Goal: Task Accomplishment & Management: Complete application form

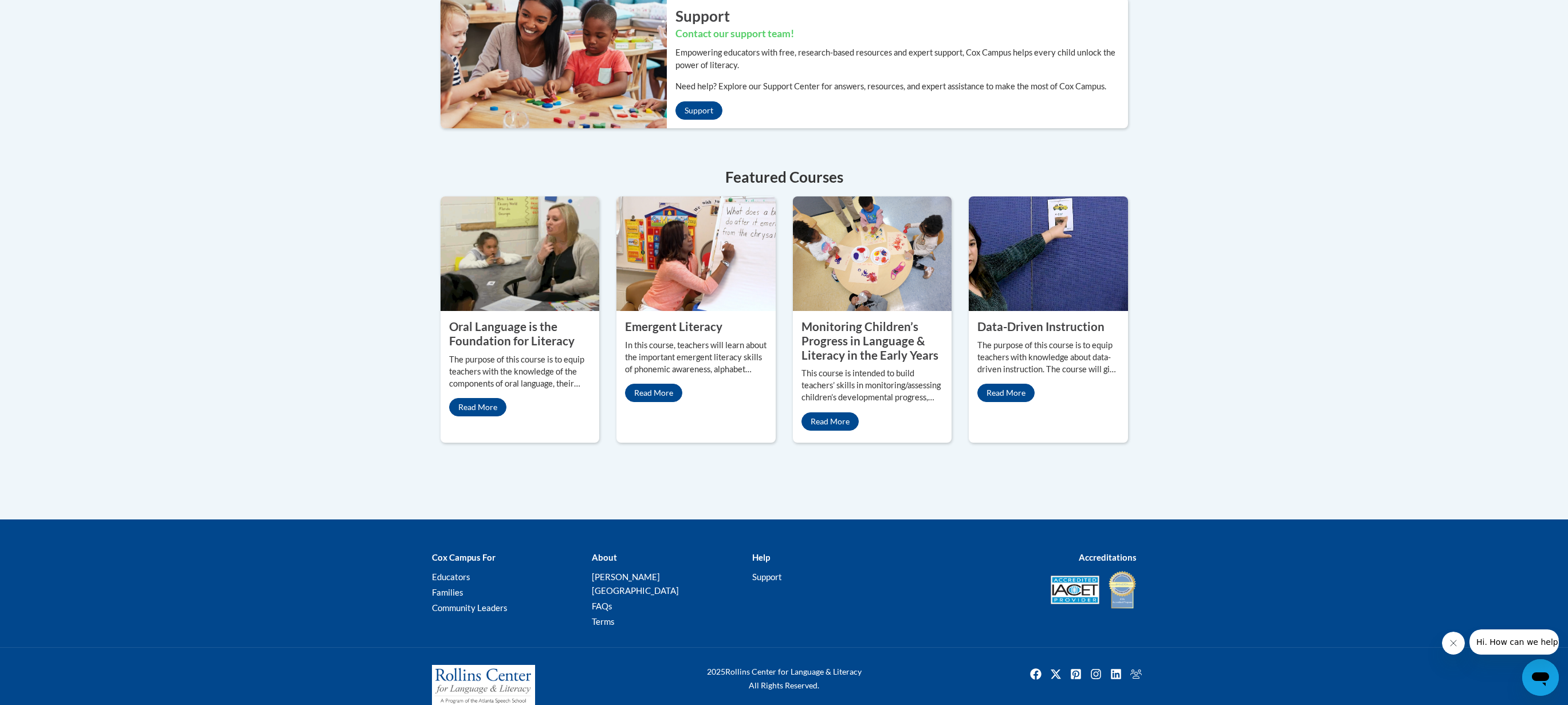
scroll to position [402, 0]
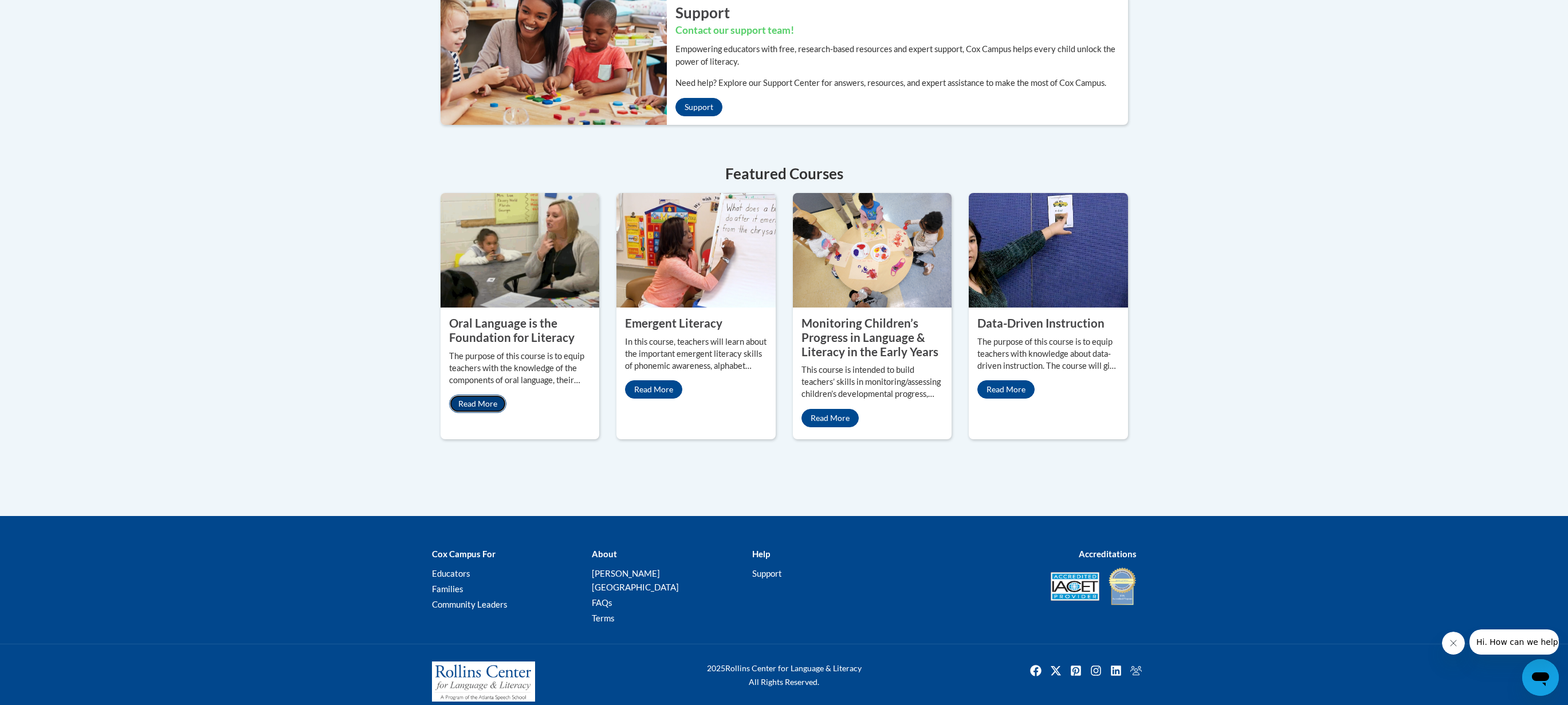
click at [485, 405] on link "Read More" at bounding box center [478, 404] width 57 height 18
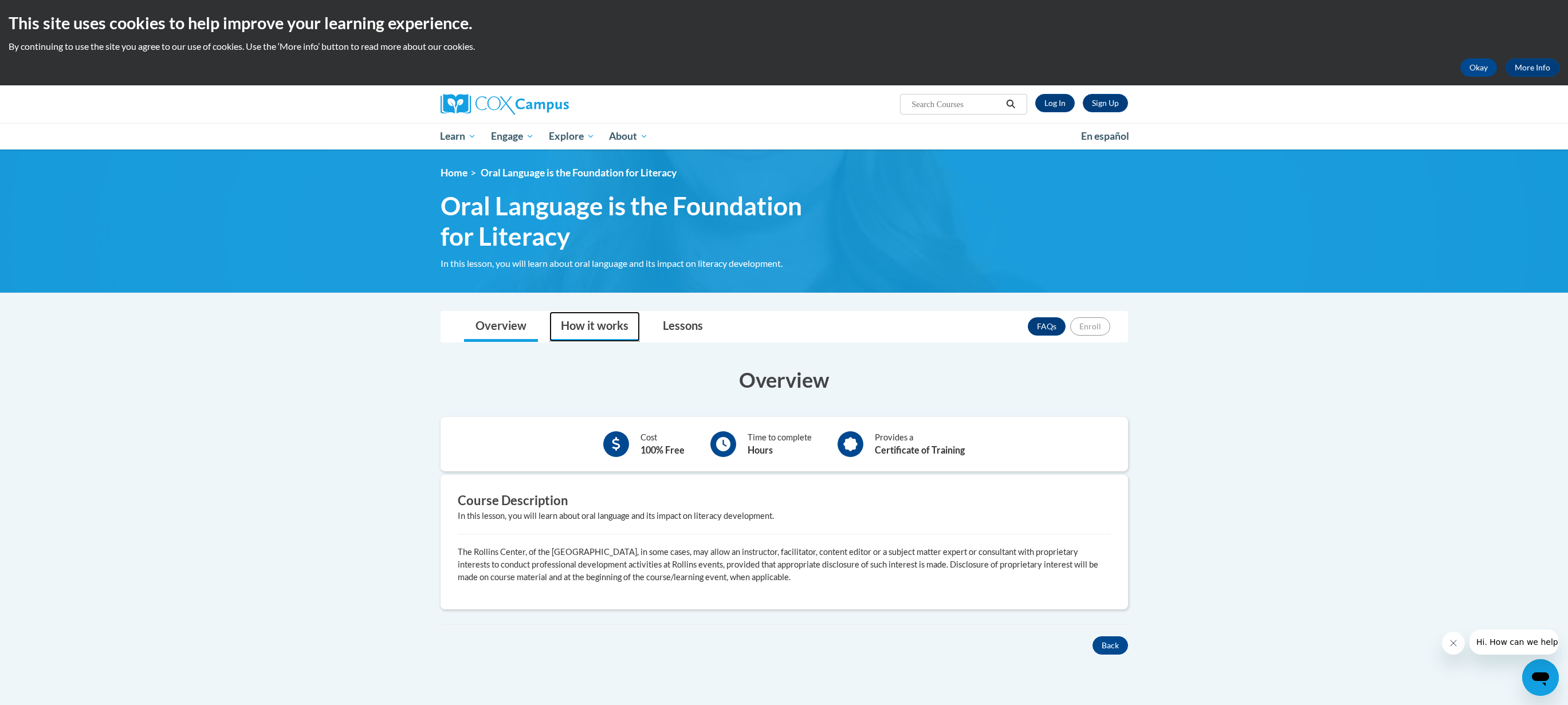
click at [576, 311] on link "How it works" at bounding box center [595, 326] width 91 height 30
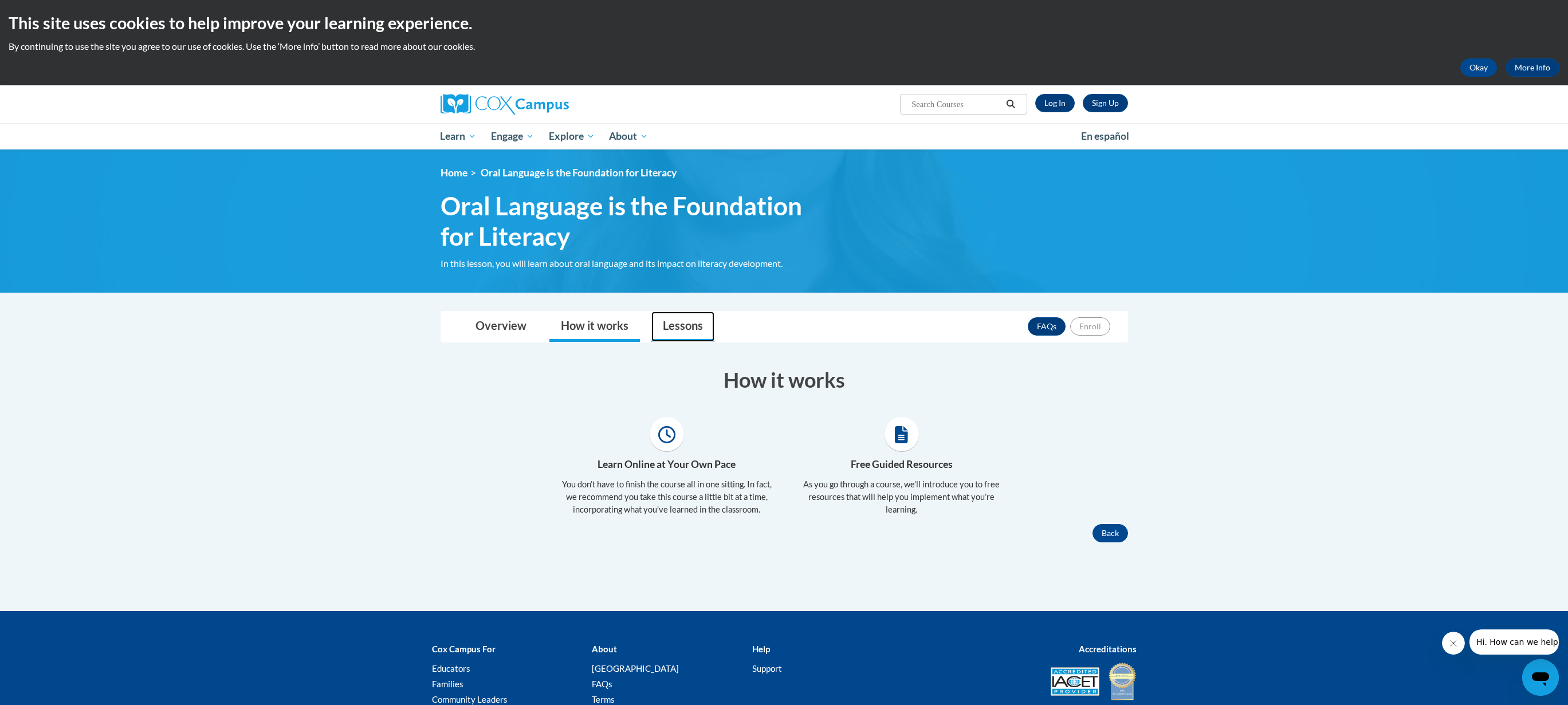
click at [664, 334] on link "Lessons" at bounding box center [683, 326] width 63 height 30
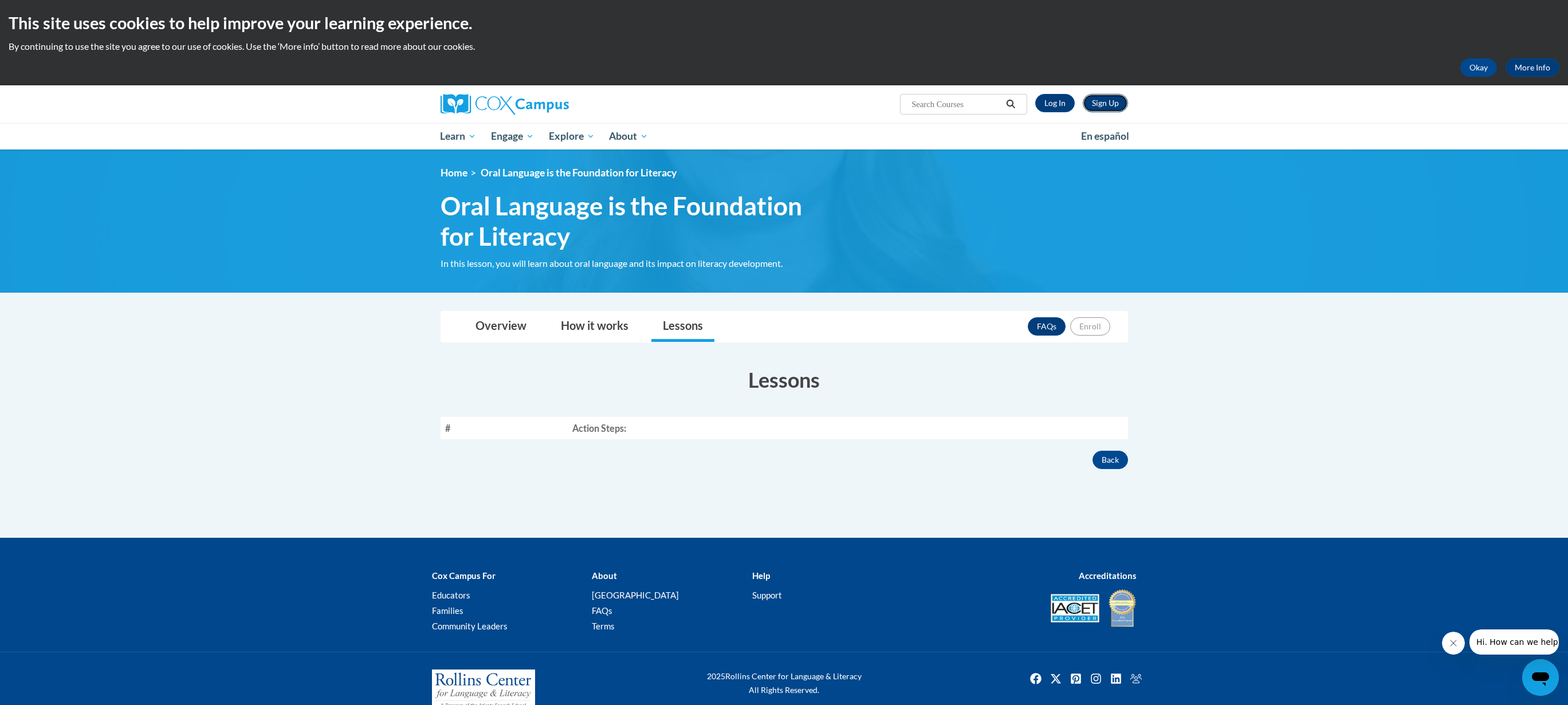
click at [1100, 103] on link "Sign Up" at bounding box center [1105, 103] width 45 height 18
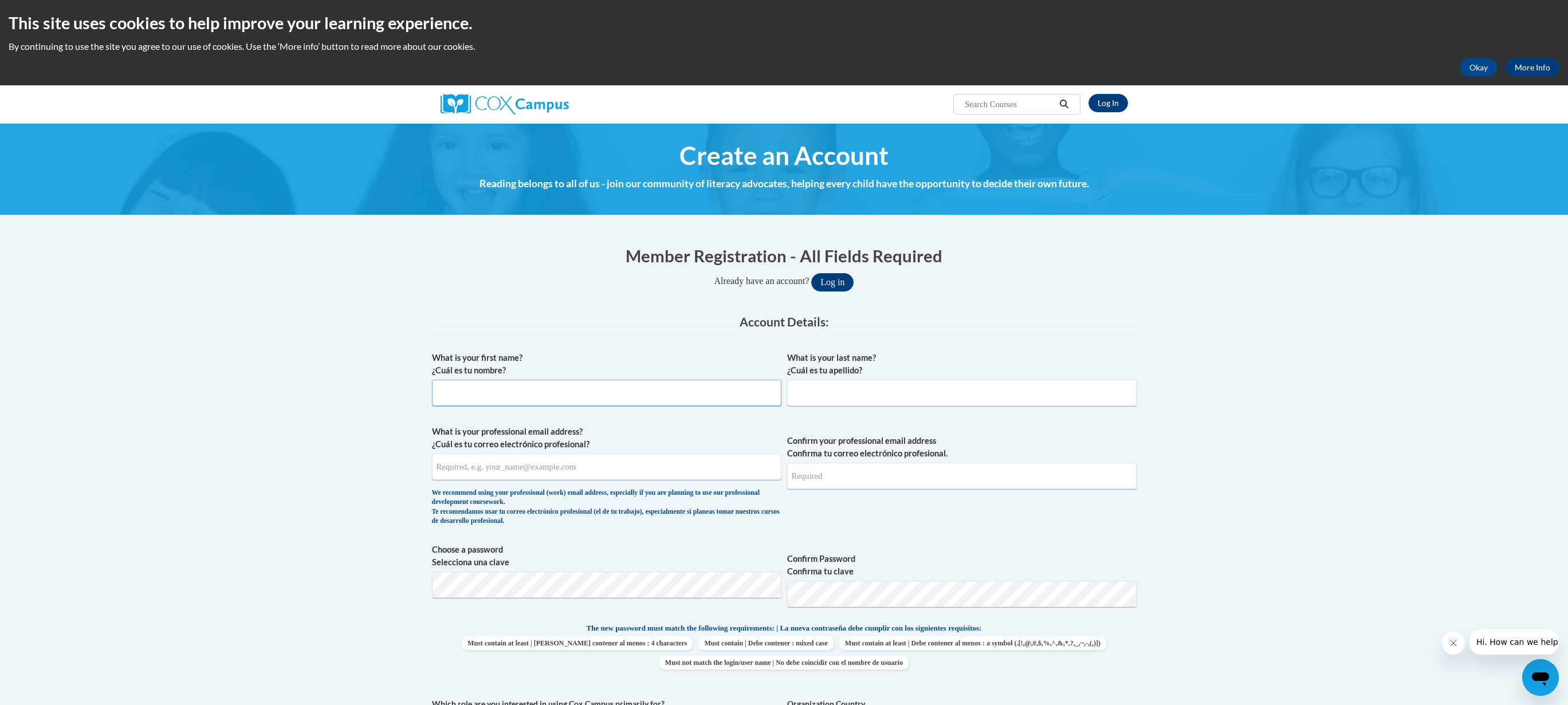
click at [447, 390] on input "What is your first name? ¿Cuál es tu nombre?" at bounding box center [606, 393] width 349 height 27
type input "Jennifer"
type input "Ryan"
type input "jennifer.ryan@k12.hi.us"
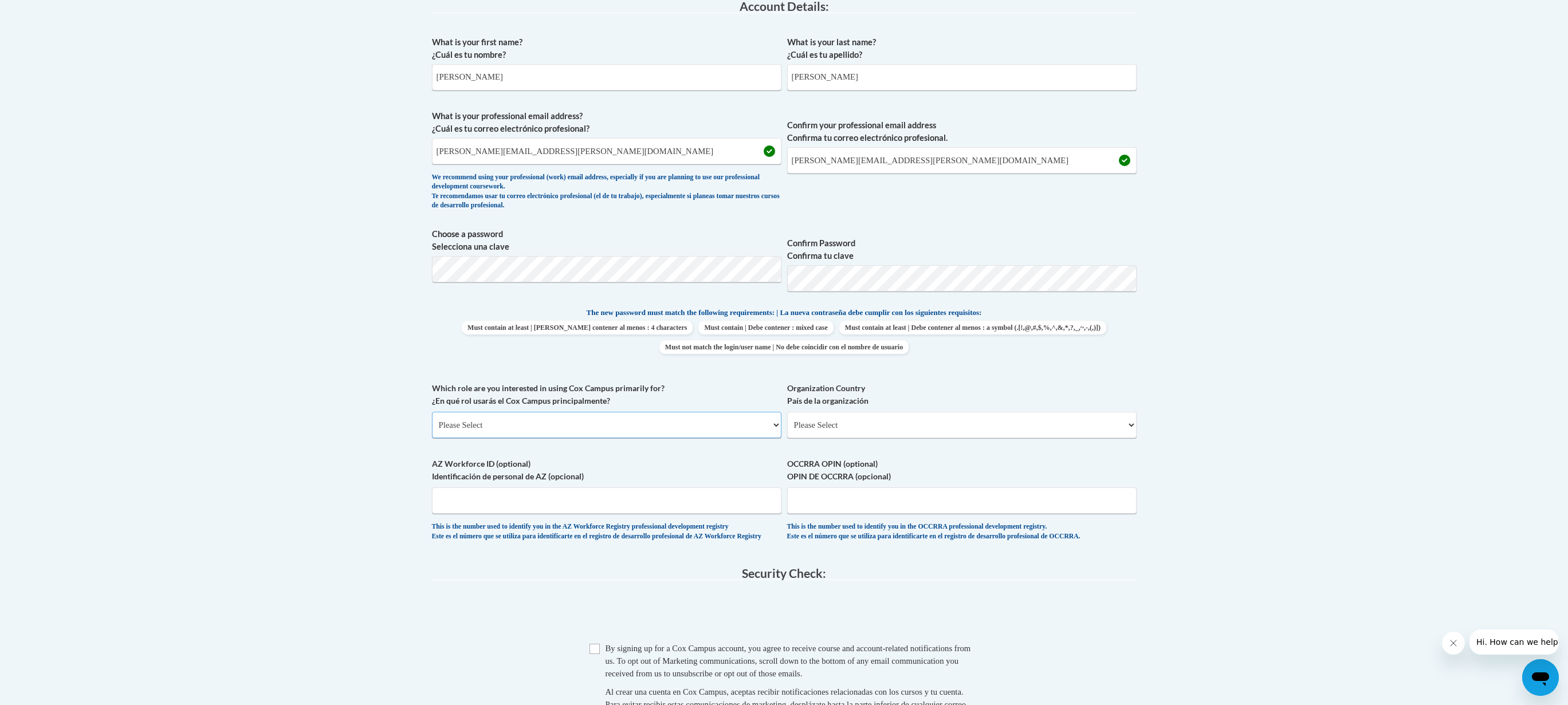
scroll to position [344, 0]
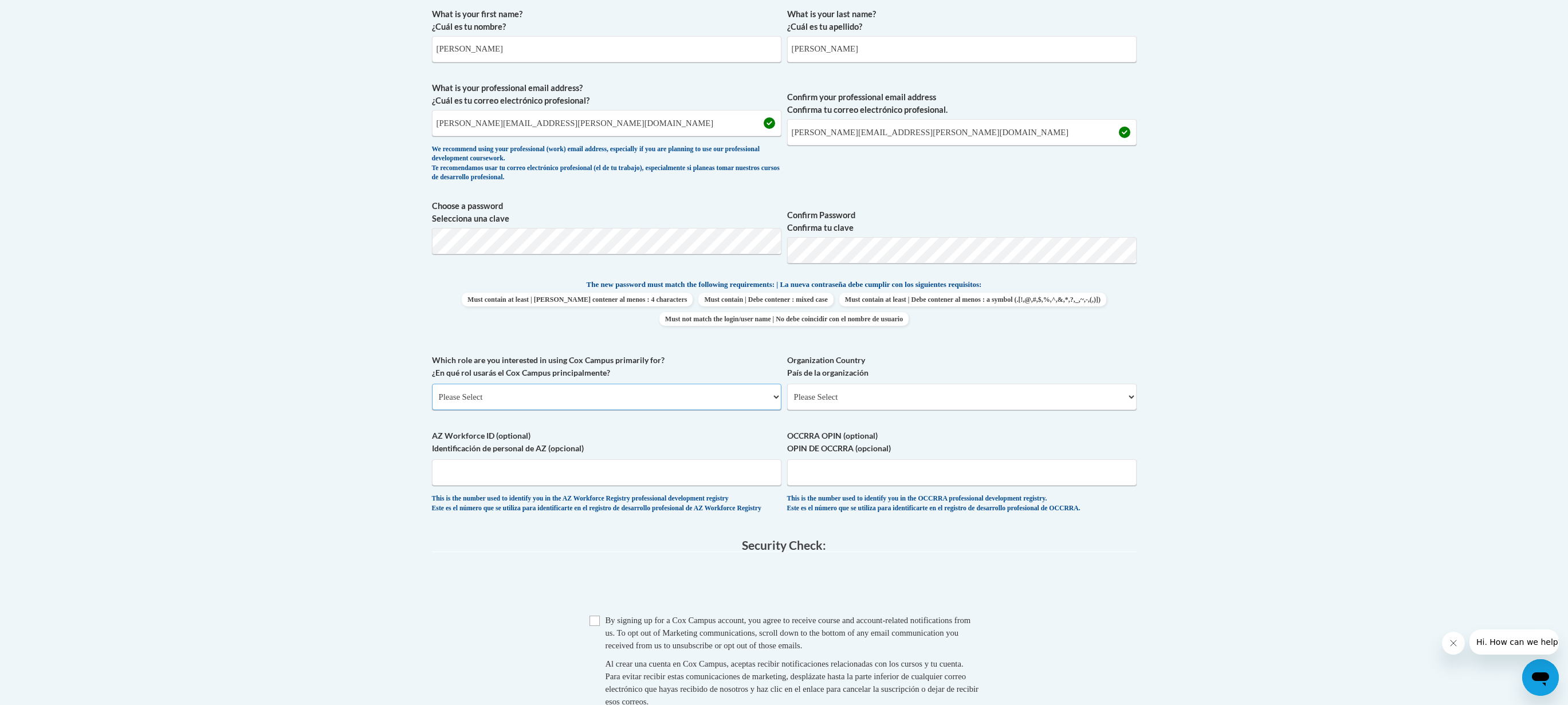
click at [527, 394] on select "Please Select College/University | Colegio/Universidad Community/Nonprofit Part…" at bounding box center [606, 396] width 349 height 27
select select "fbf2d438-af2f-41f8-98f1-81c410e29de3"
click at [432, 383] on select "Please Select College/University | Colegio/Universidad Community/Nonprofit Part…" at bounding box center [606, 396] width 349 height 27
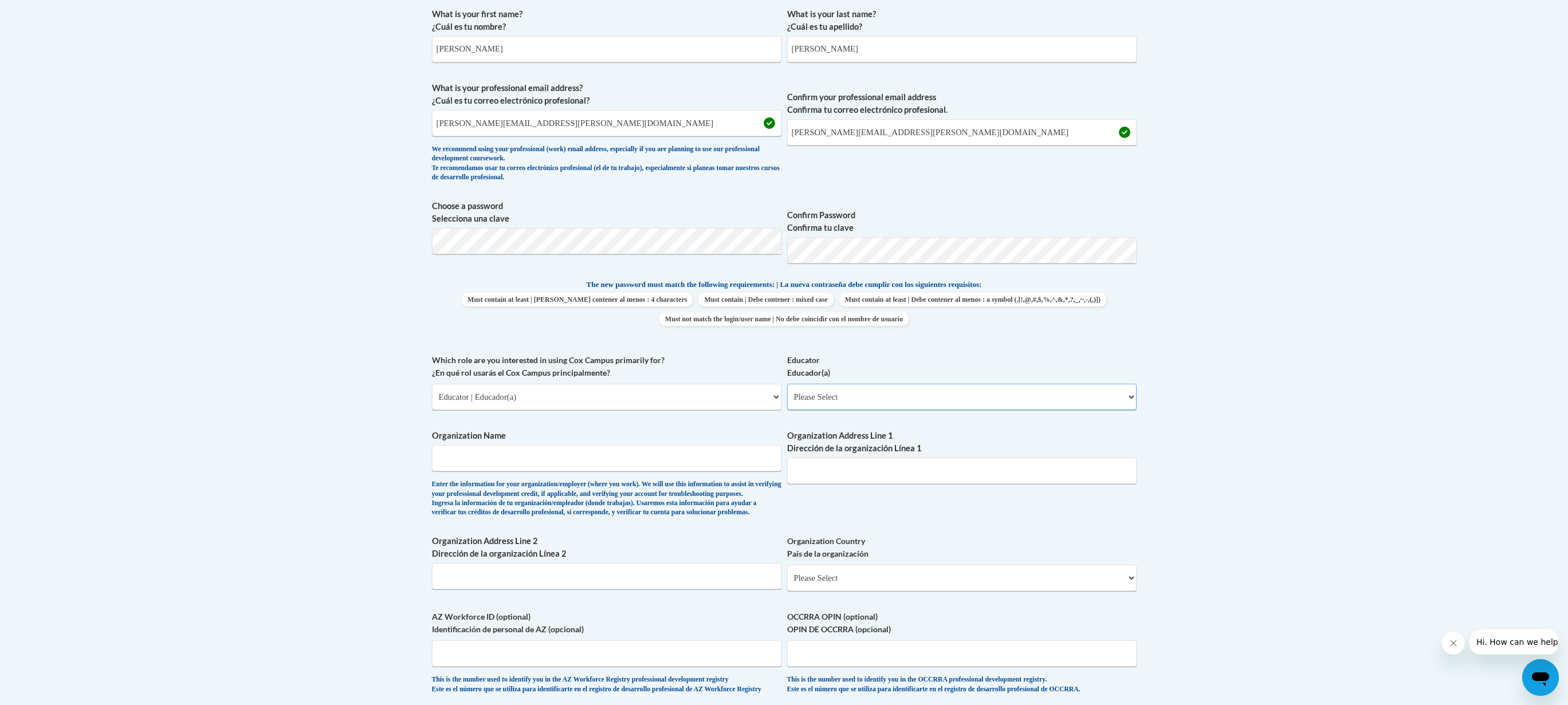
click at [872, 395] on select "Please Select Early Learning/Daycare Teacher/Family Home Care Provider | Maestr…" at bounding box center [962, 396] width 349 height 27
select select "11a86997-7122-4e2e-80c7-11975180ece4"
click at [787, 383] on select "Please Select Early Learning/Daycare Teacher/Family Home Care Provider | Maestr…" at bounding box center [962, 396] width 349 height 27
click at [505, 467] on input "Organization Name" at bounding box center [606, 458] width 349 height 27
type input "Hawaii State Dept. of Education"
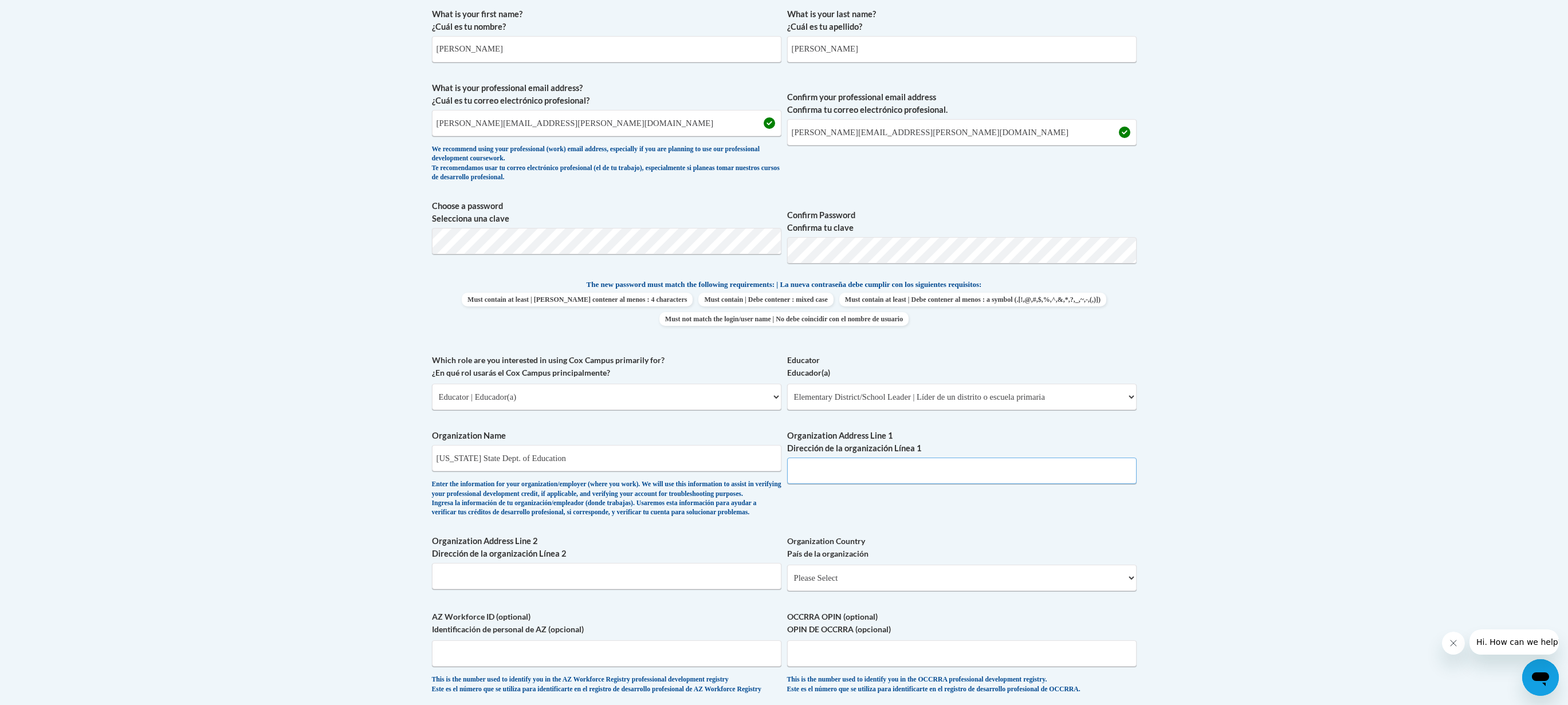
type input "475 22nd Avenue, Room 212"
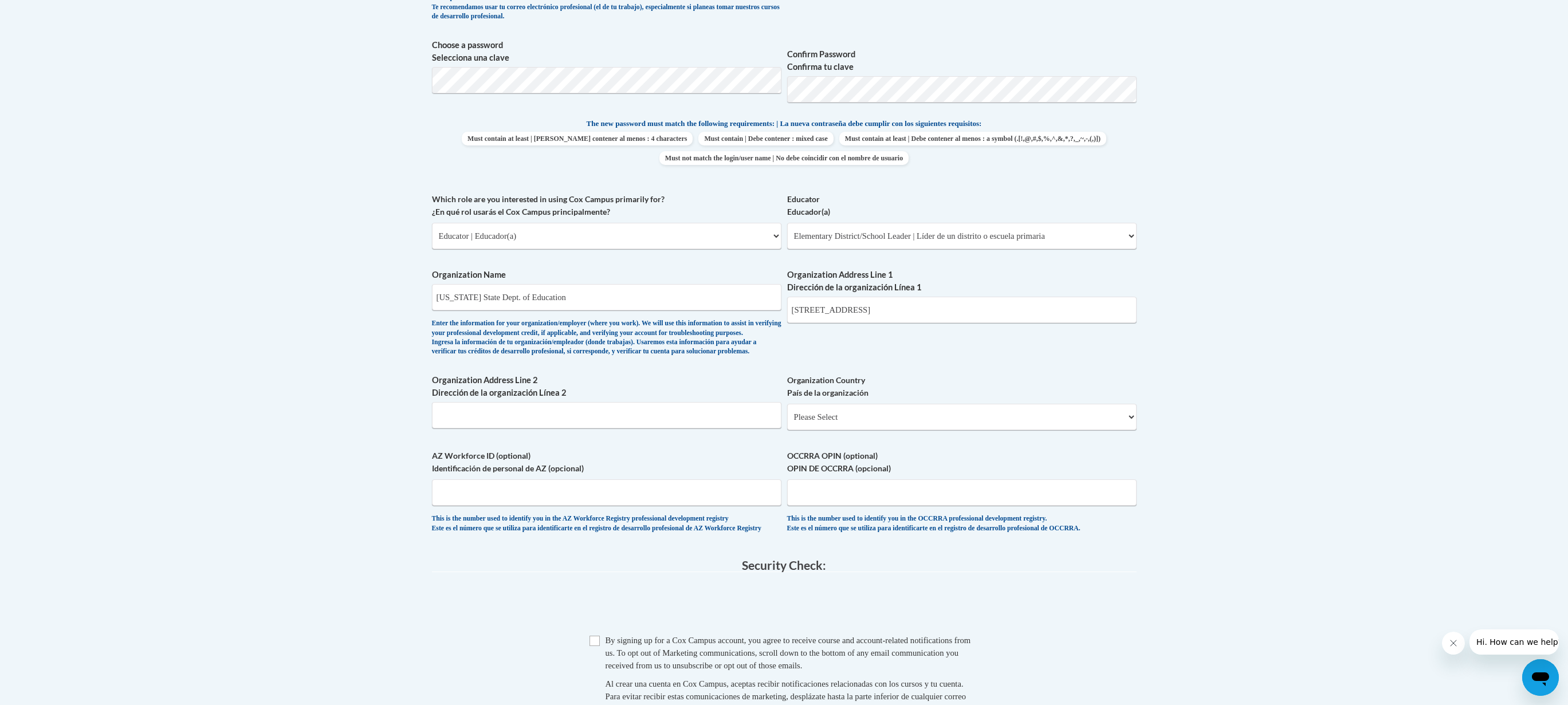
scroll to position [573, 0]
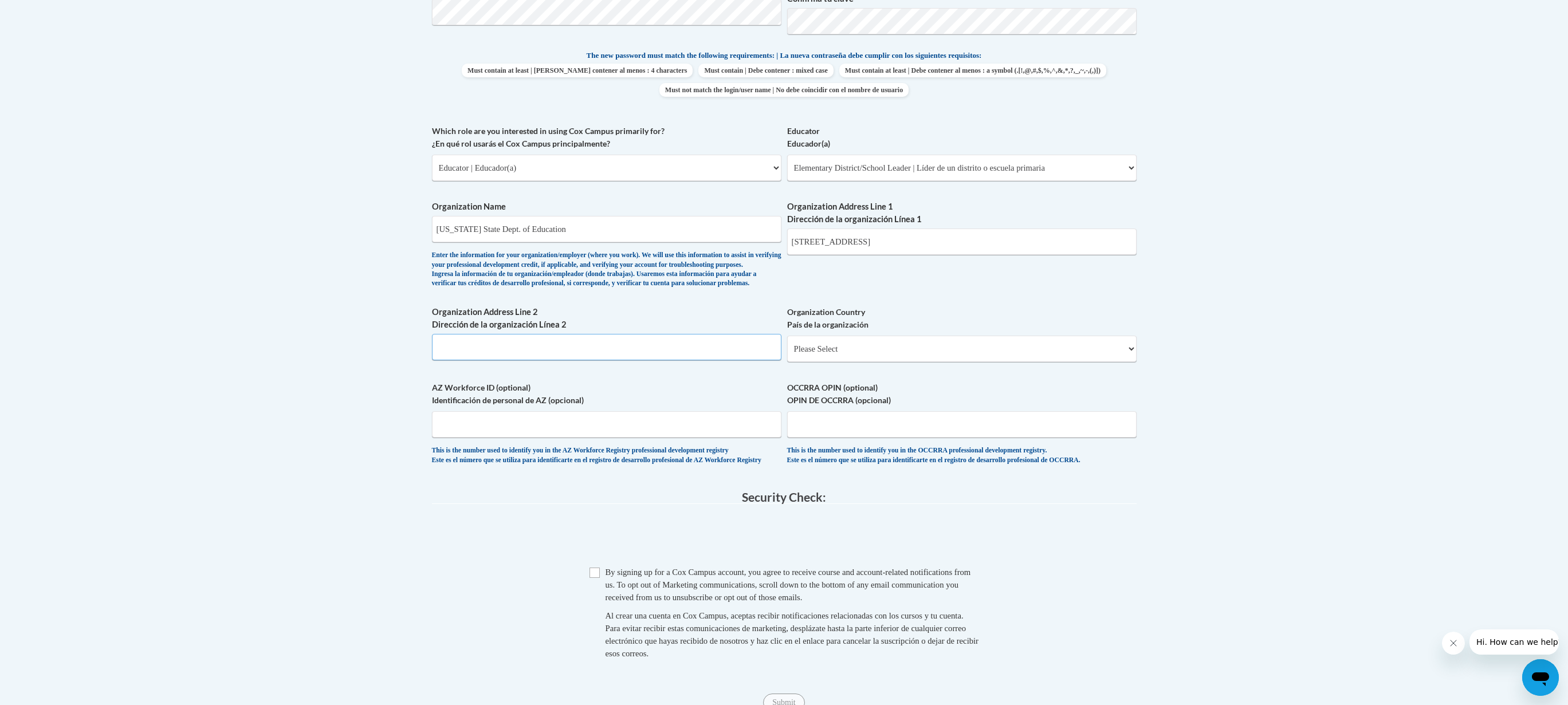
click at [466, 360] on input "Organization Address Line 2 Dirección de la organización Línea 2" at bounding box center [606, 346] width 349 height 27
drag, startPoint x: 261, startPoint y: 382, endPoint x: 280, endPoint y: 381, distance: 19.0
click at [261, 382] on body "This site uses cookies to help improve your learning experience. By continuing …" at bounding box center [784, 216] width 1568 height 1579
click at [877, 362] on select "Please Select United States | Estados Unidos Outside of the United States | Fue…" at bounding box center [962, 348] width 349 height 27
select select "ad49bcad-a171-4b2e-b99c-48b446064914"
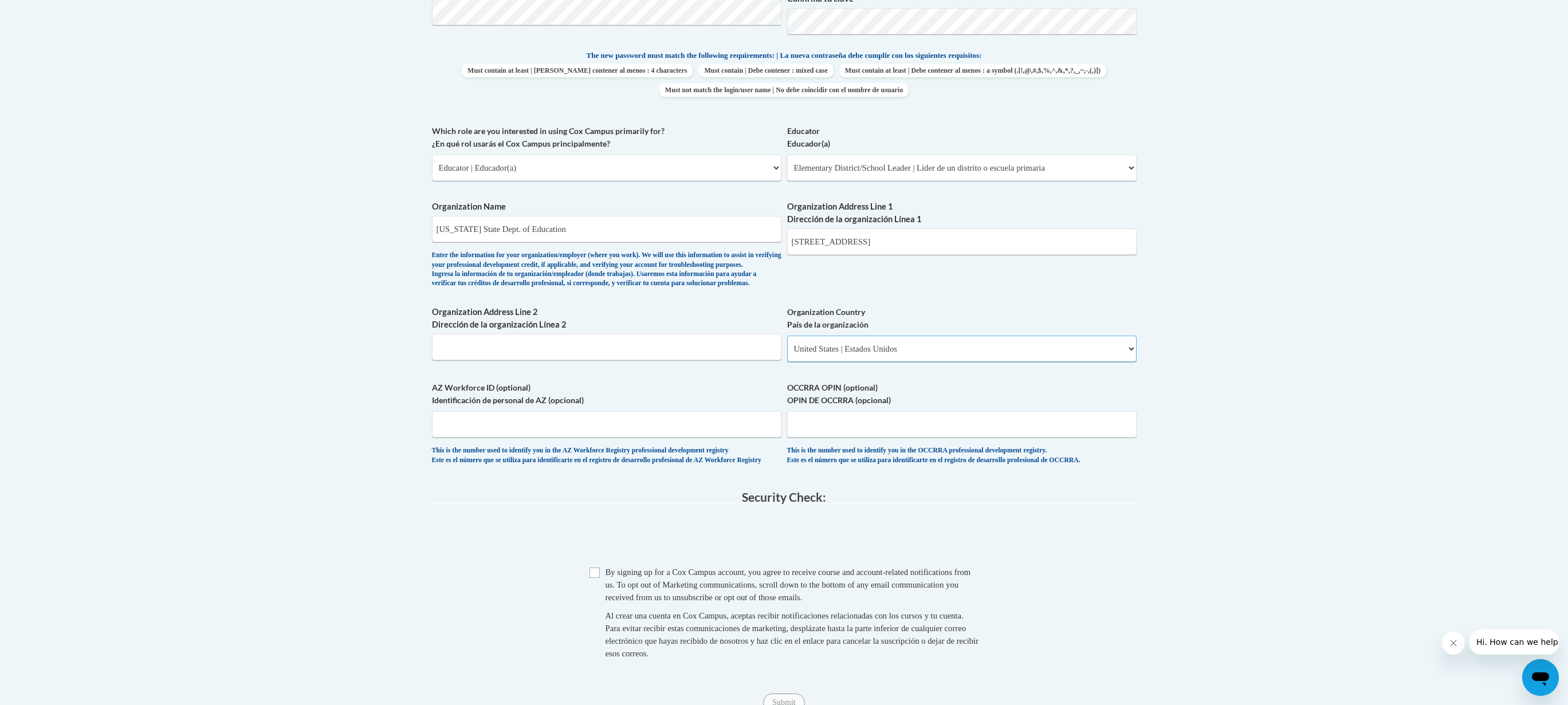
click at [787, 354] on select "Please Select United States | Estados Unidos Outside of the United States | Fue…" at bounding box center [962, 348] width 349 height 27
select select
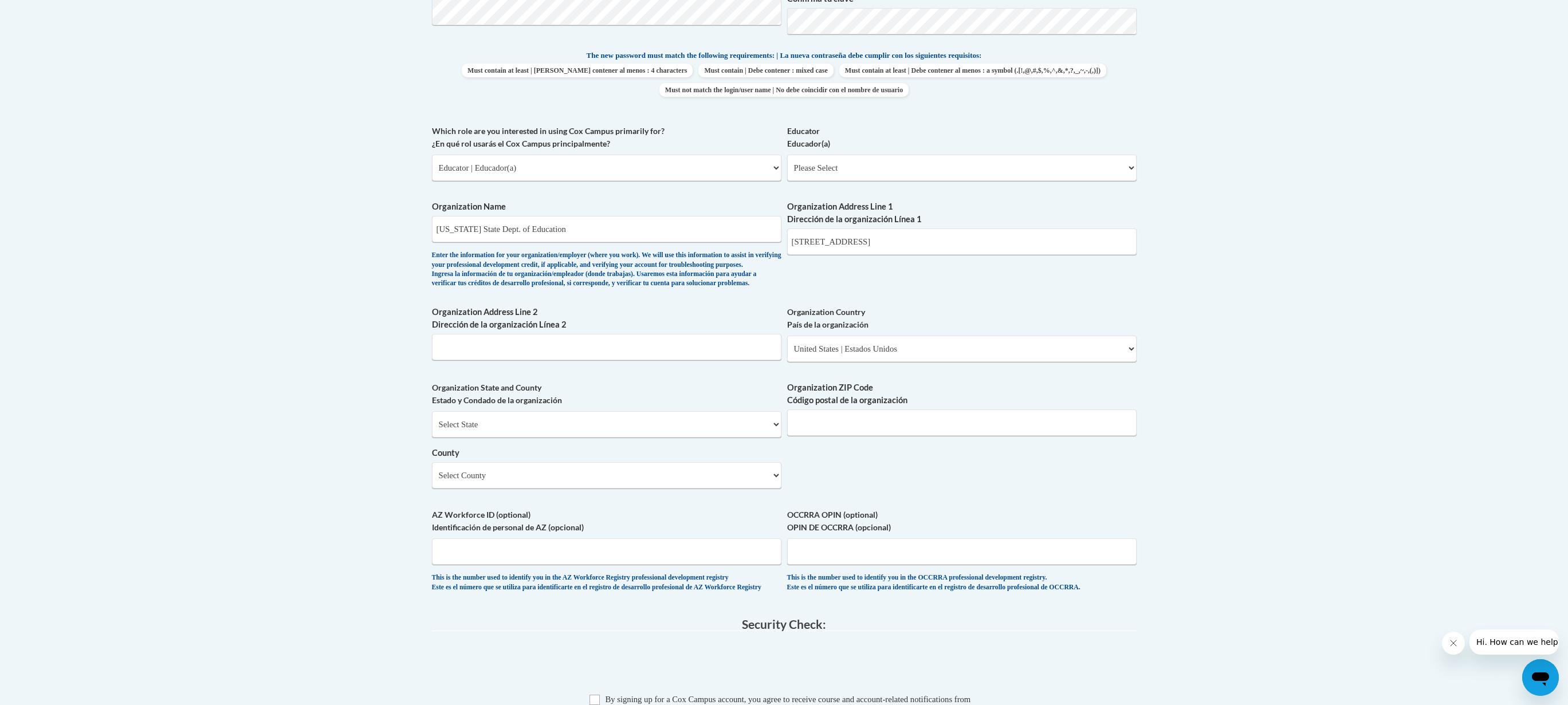
click at [860, 426] on span "Organization ZIP Code Código postal de la organización" at bounding box center [962, 408] width 349 height 55
click at [833, 436] on input "Organization ZIP Code Código postal de la organización" at bounding box center [962, 422] width 349 height 27
type input "96816"
click at [636, 489] on select "Select County Hawaii Honolulu Kalawao Kauai Maui" at bounding box center [606, 475] width 349 height 27
select select "Honolulu"
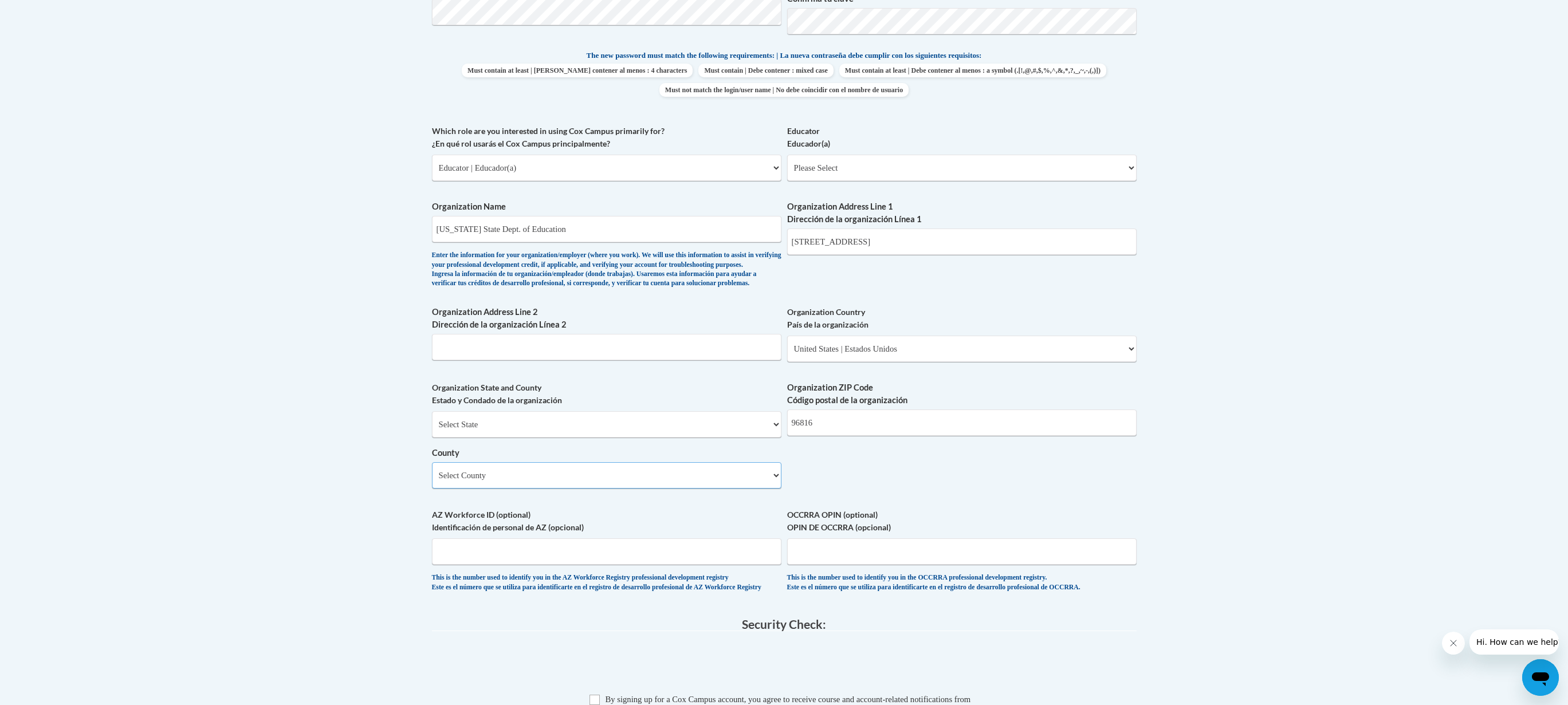
click at [432, 481] on select "Select County Hawaii Honolulu Kalawao Kauai Maui" at bounding box center [606, 475] width 349 height 27
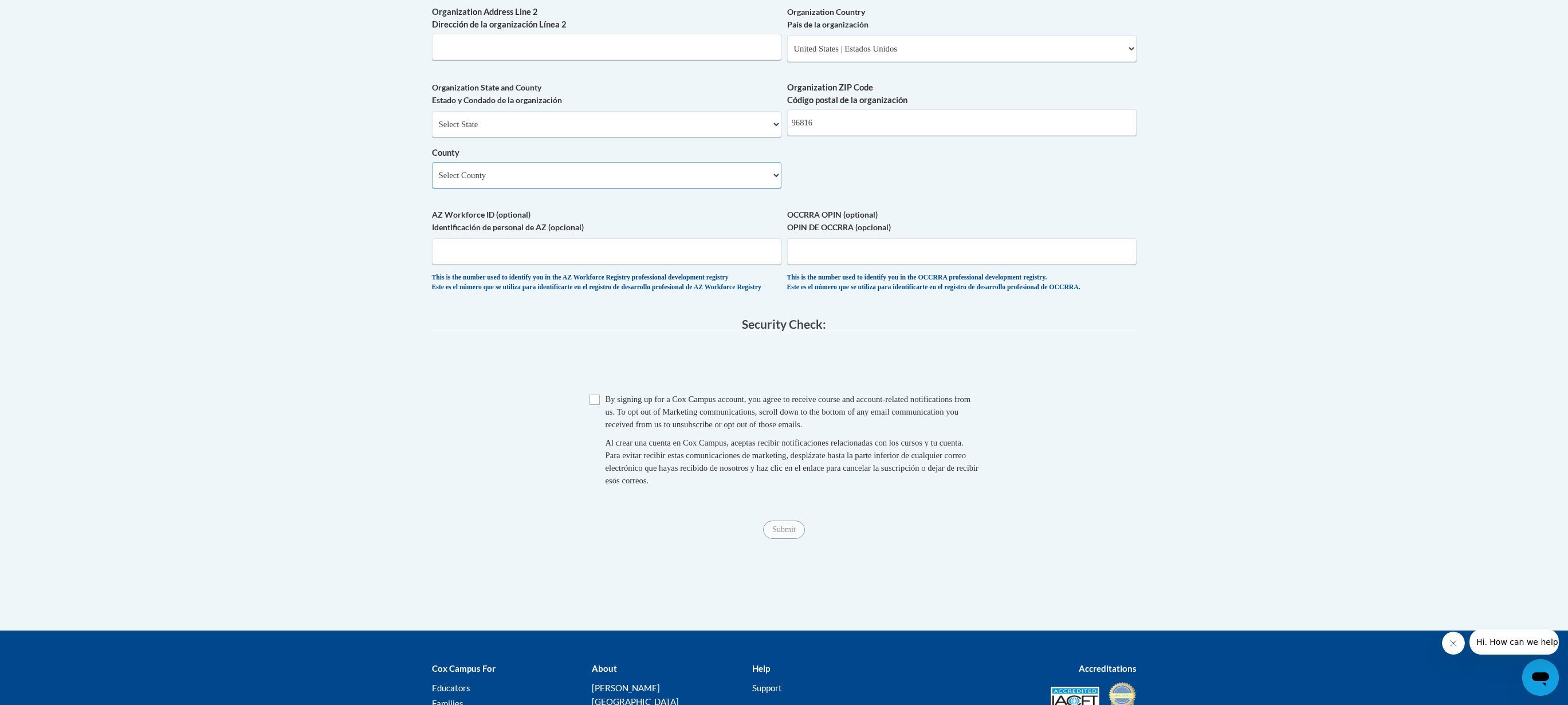
scroll to position [917, 0]
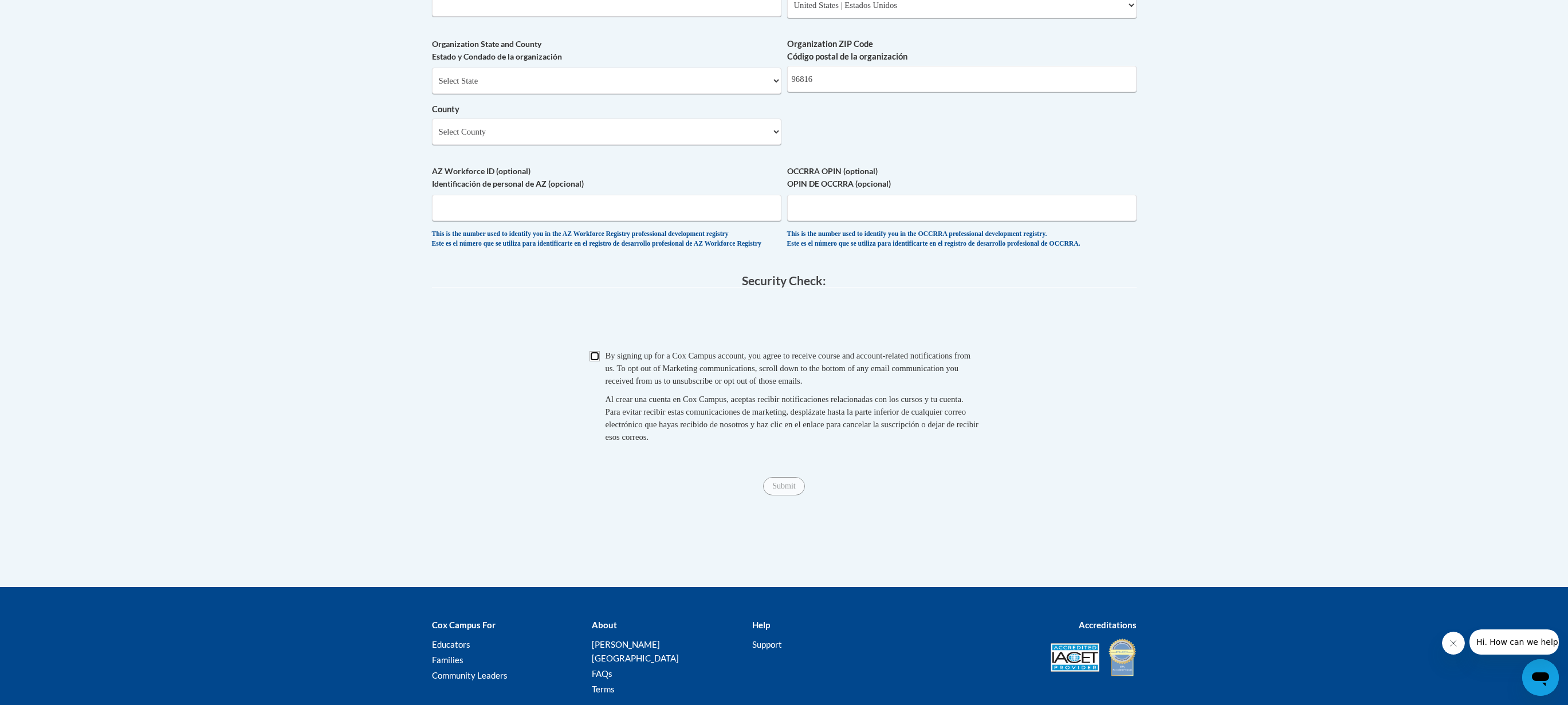
click at [595, 361] on input "Checkbox" at bounding box center [594, 356] width 10 height 10
checkbox input "true"
click at [781, 495] on input "Submit" at bounding box center [784, 486] width 42 height 18
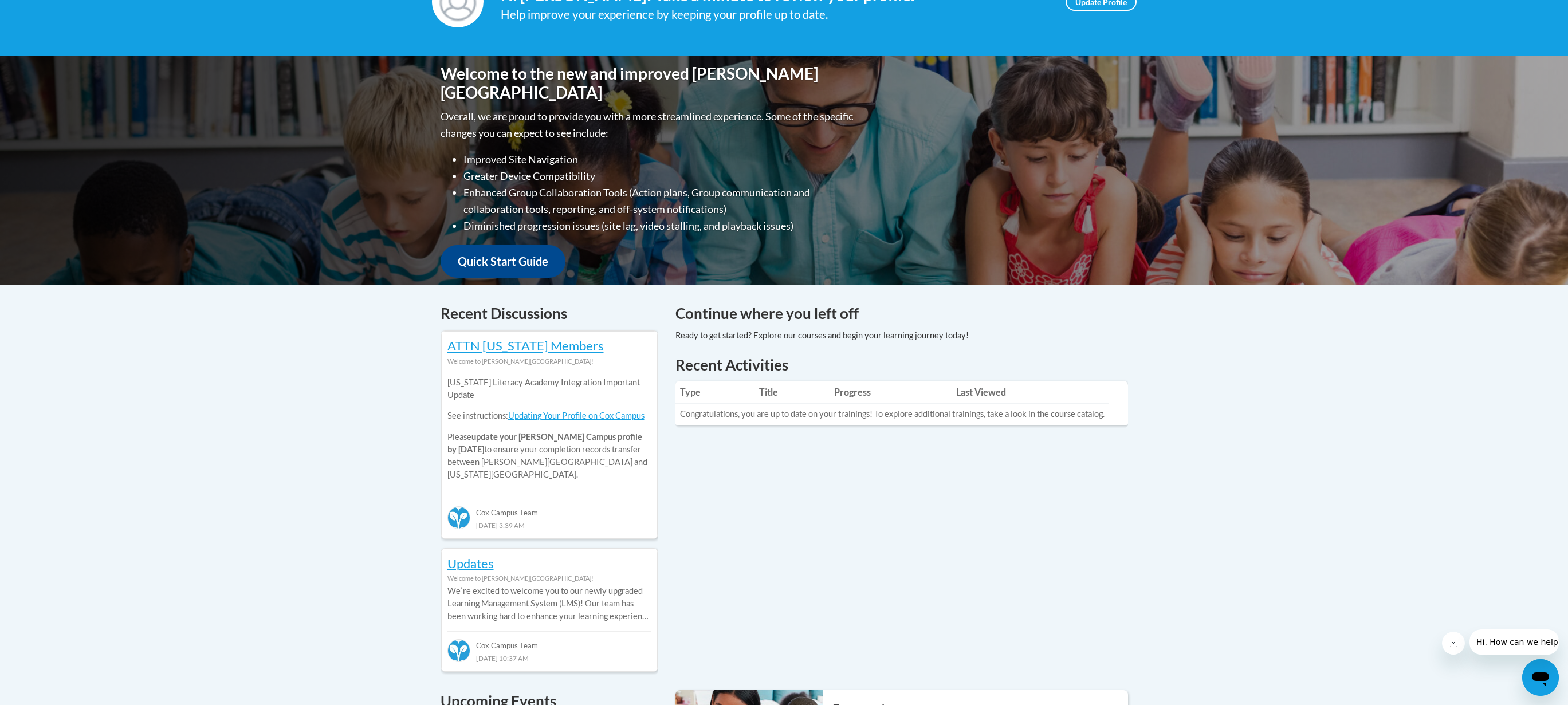
scroll to position [229, 0]
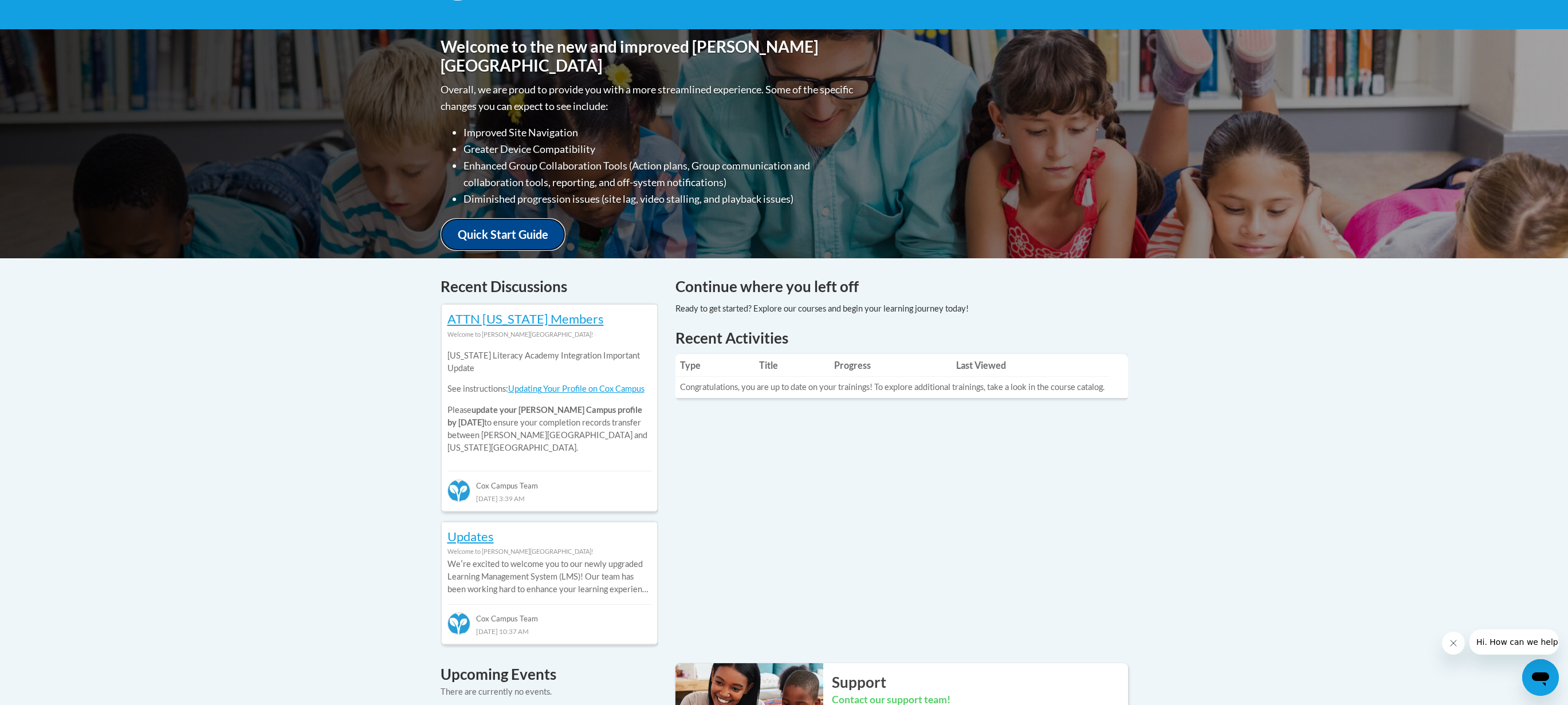
click at [488, 232] on link "Quick Start Guide" at bounding box center [503, 234] width 125 height 32
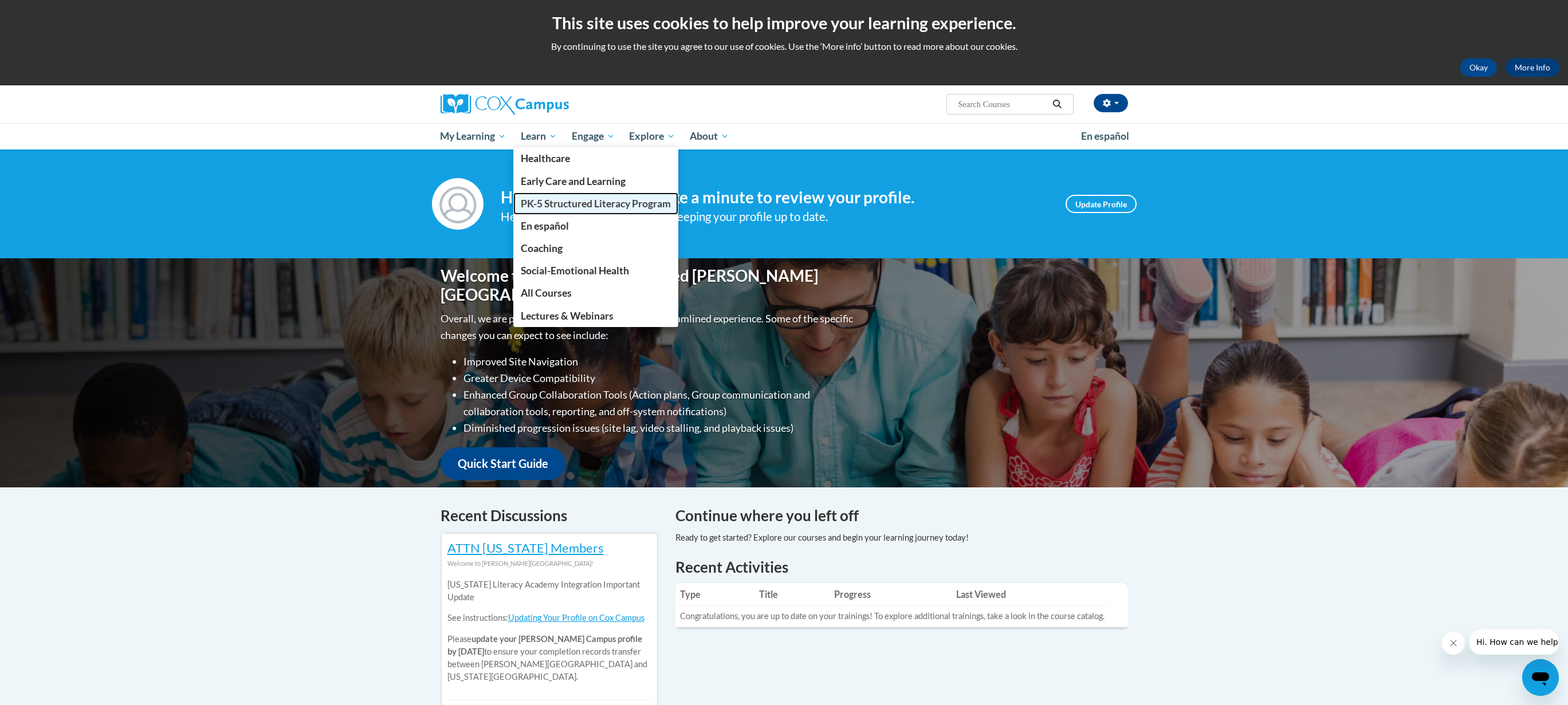
click at [551, 201] on span "PK-5 Structured Literacy Program" at bounding box center [596, 203] width 150 height 12
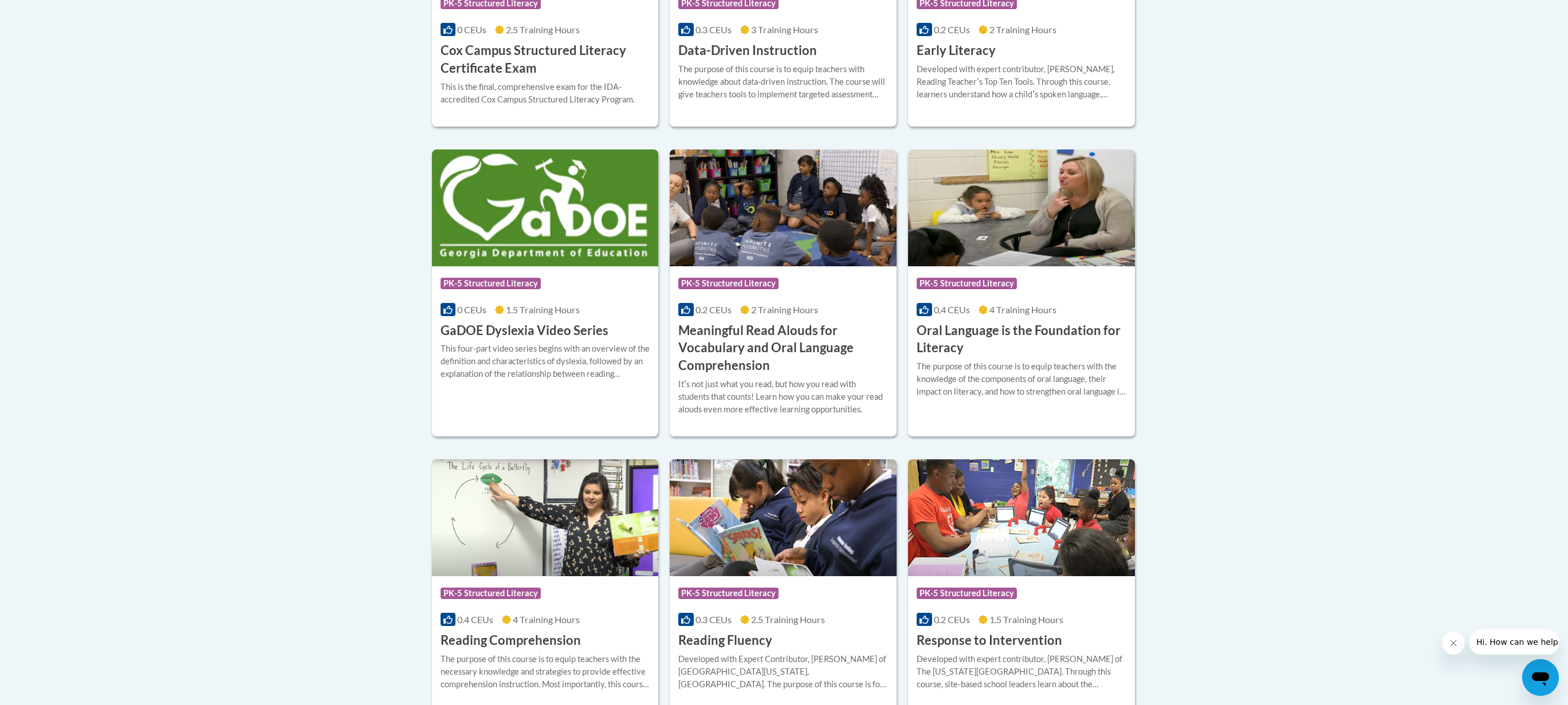
scroll to position [687, 0]
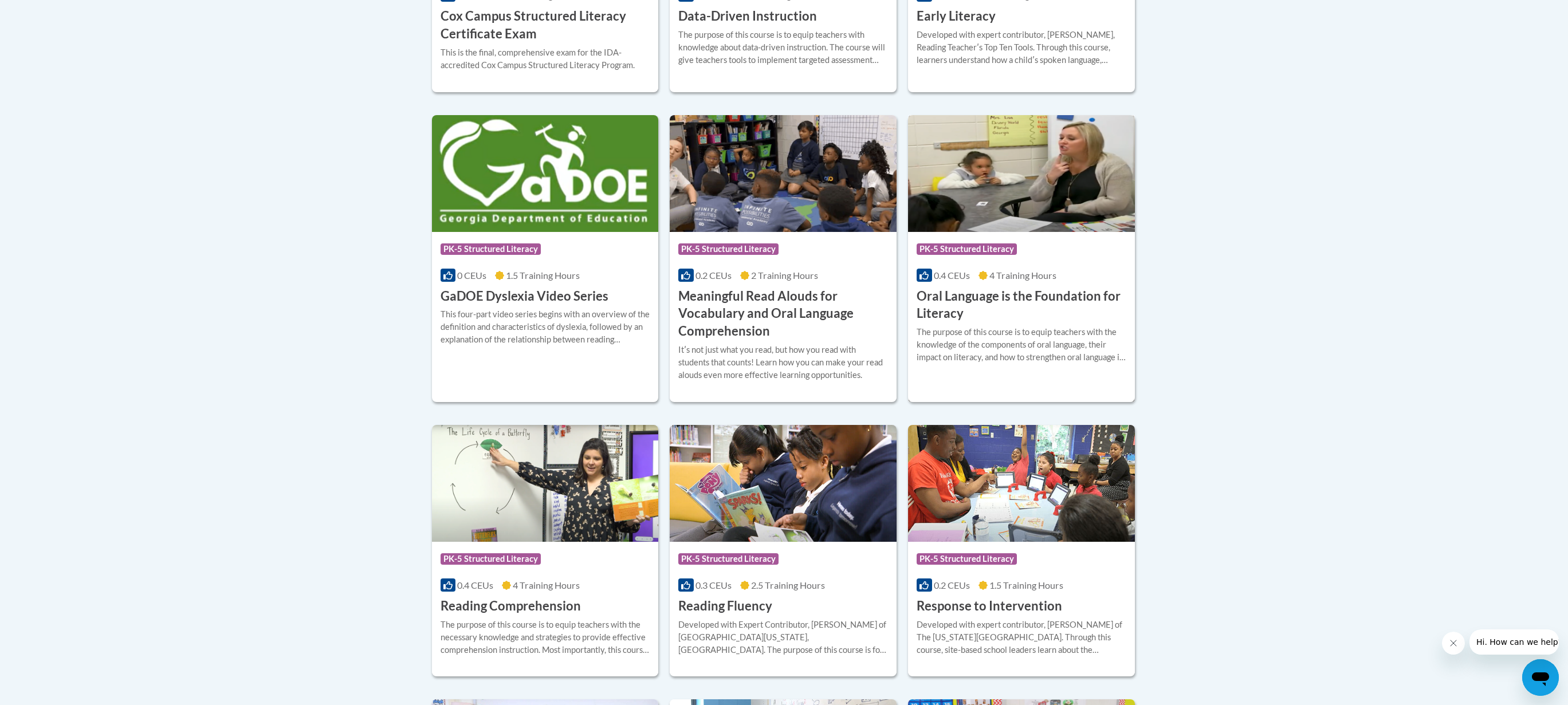
click at [975, 302] on h3 "Oral Language is the Foundation for Literacy" at bounding box center [1021, 305] width 210 height 35
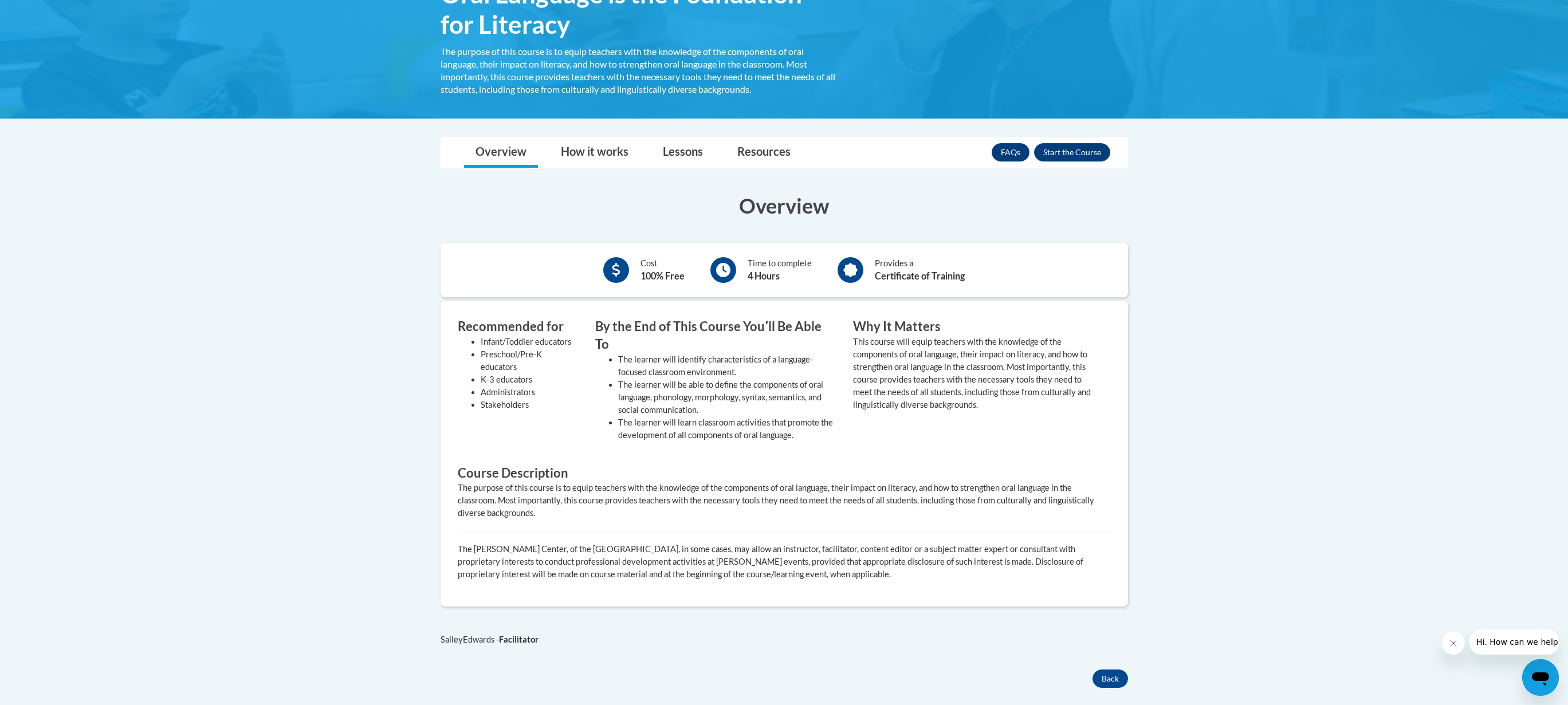
scroll to position [229, 0]
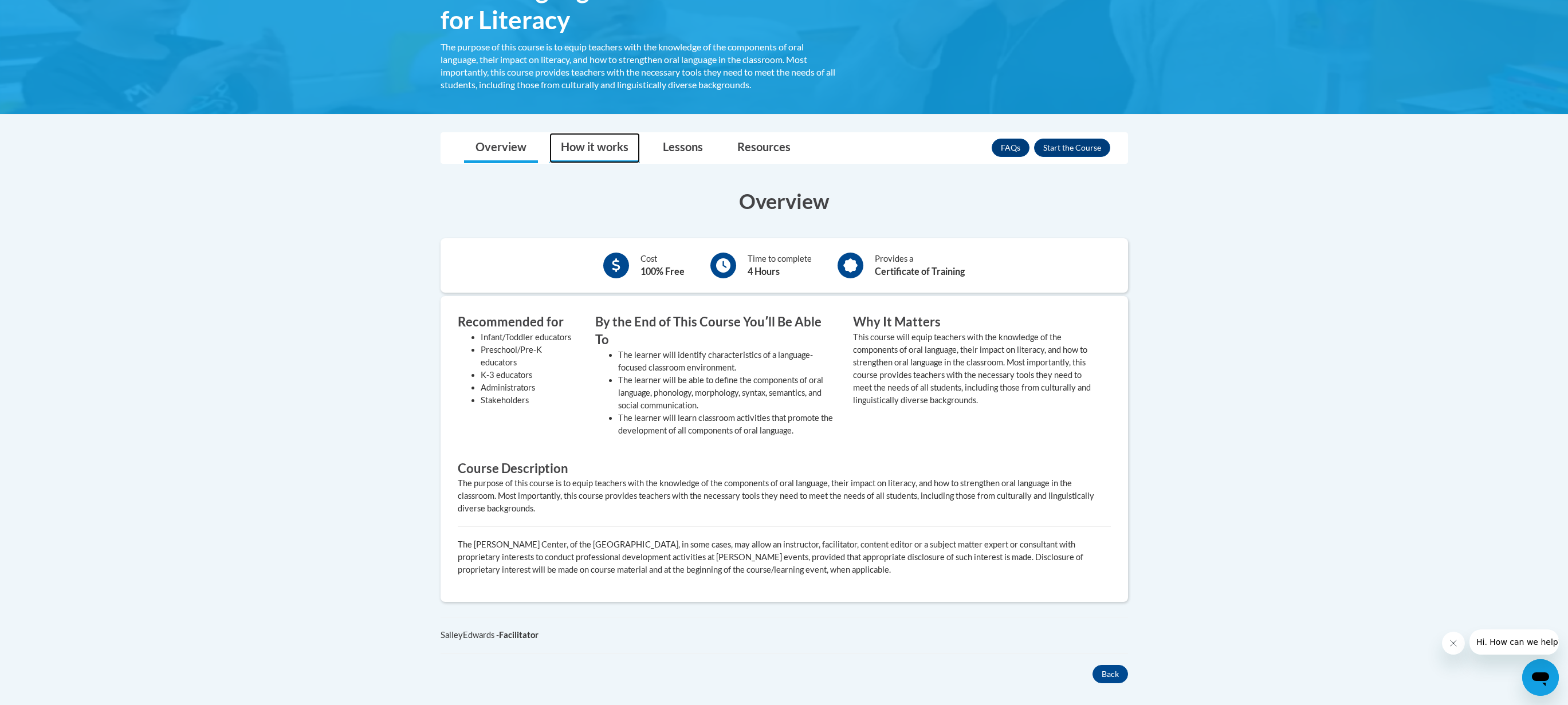
click at [606, 152] on link "How it works" at bounding box center [595, 148] width 91 height 30
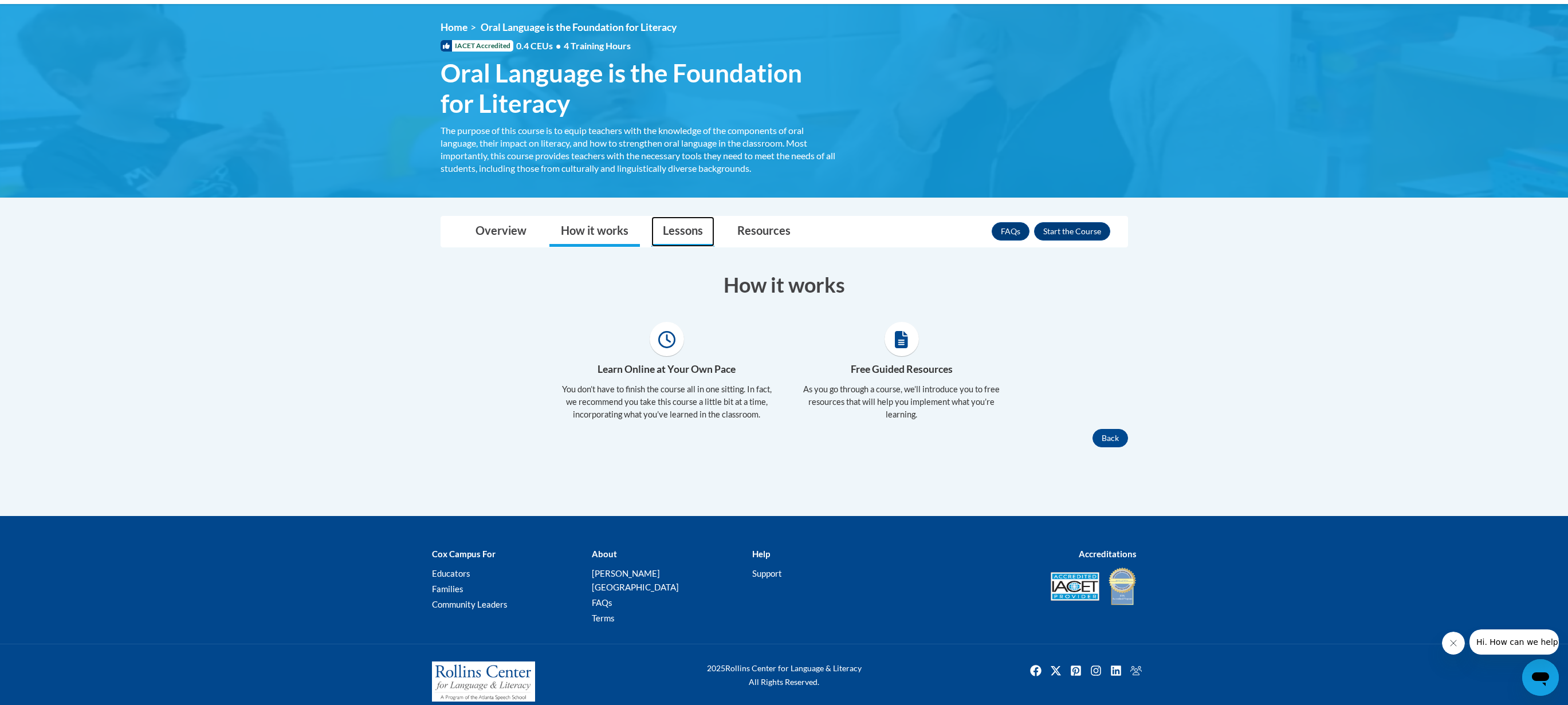
click at [689, 235] on link "Lessons" at bounding box center [683, 231] width 63 height 30
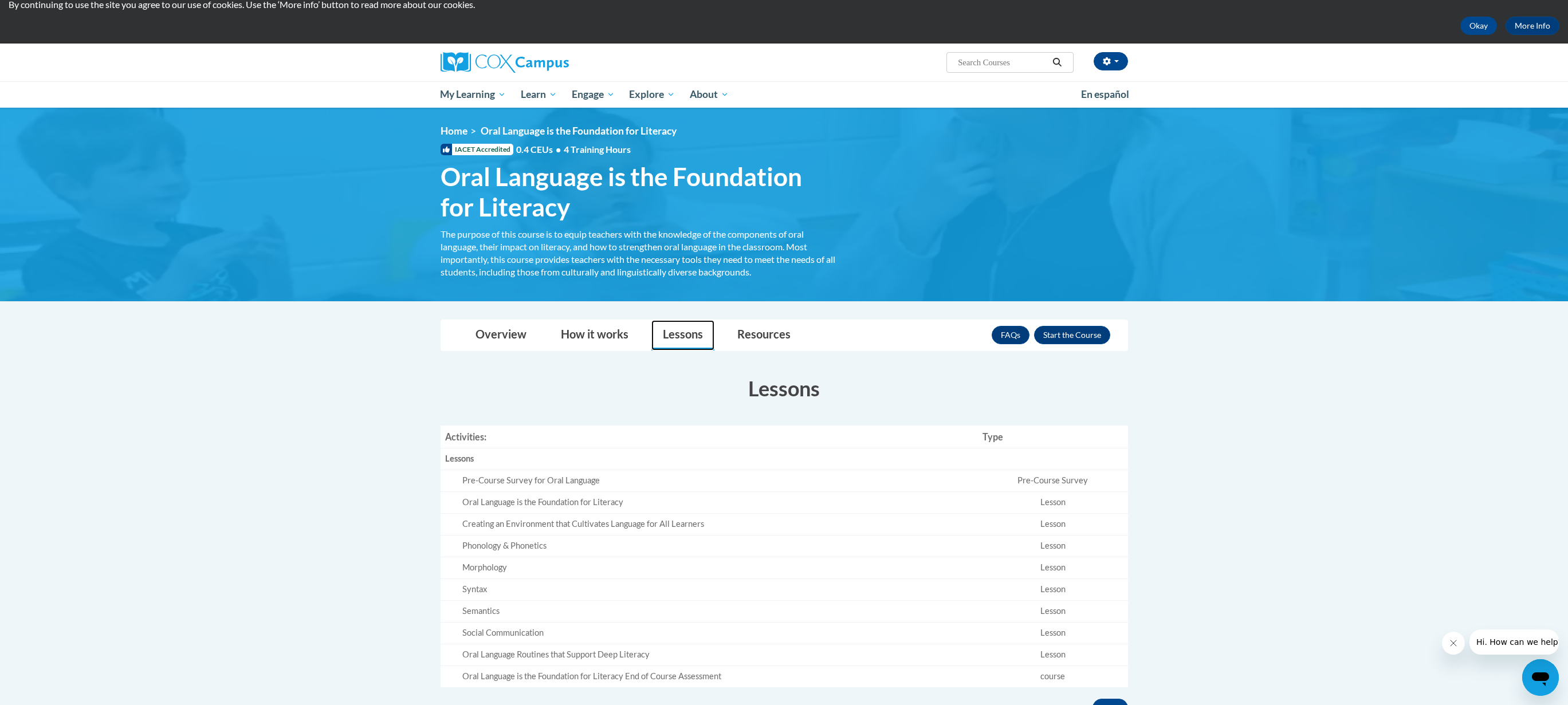
scroll to position [0, 0]
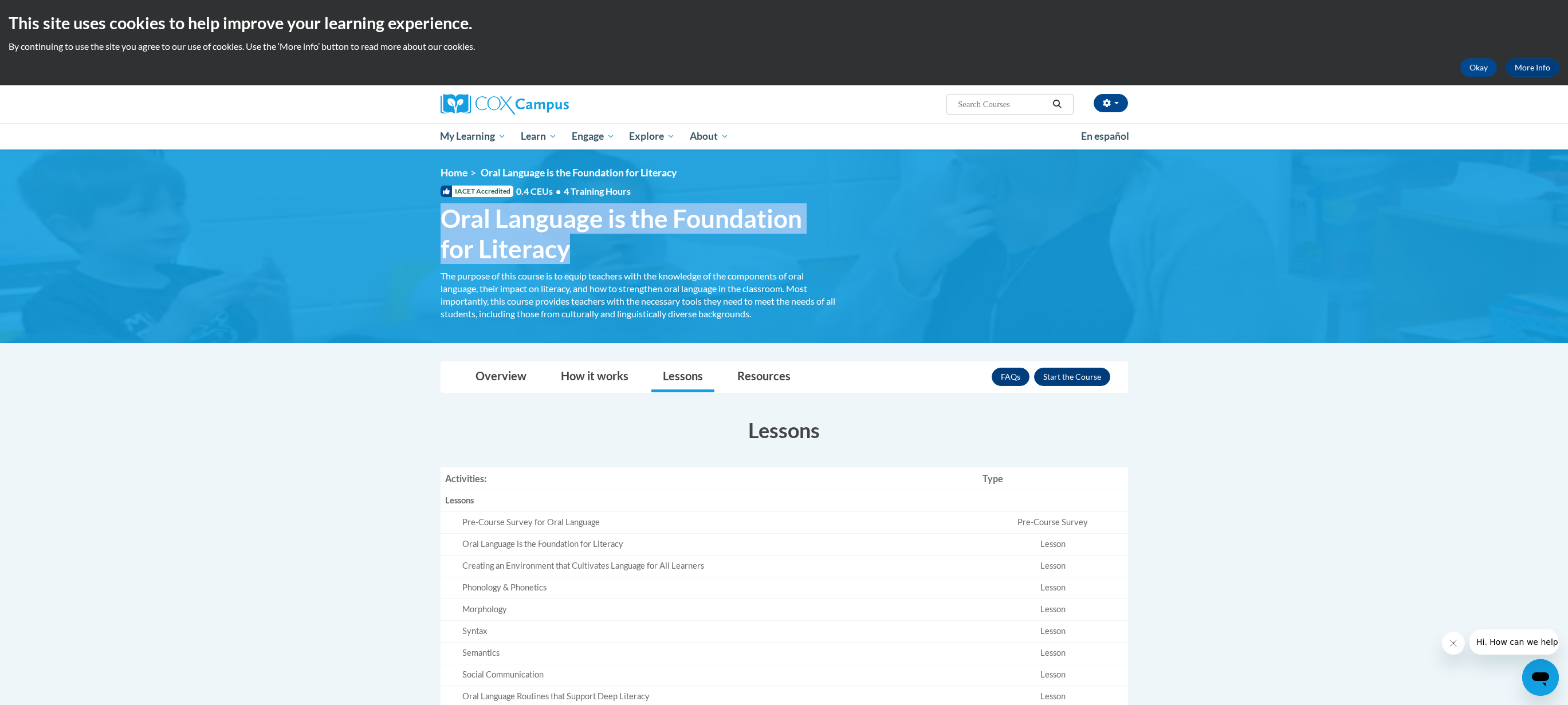
drag, startPoint x: 567, startPoint y: 254, endPoint x: 450, endPoint y: 225, distance: 120.5
click at [450, 225] on span "Oral Language is the Foundation for Literacy" at bounding box center [638, 234] width 395 height 61
copy span "Oral Language is the Foundation for Literacy"
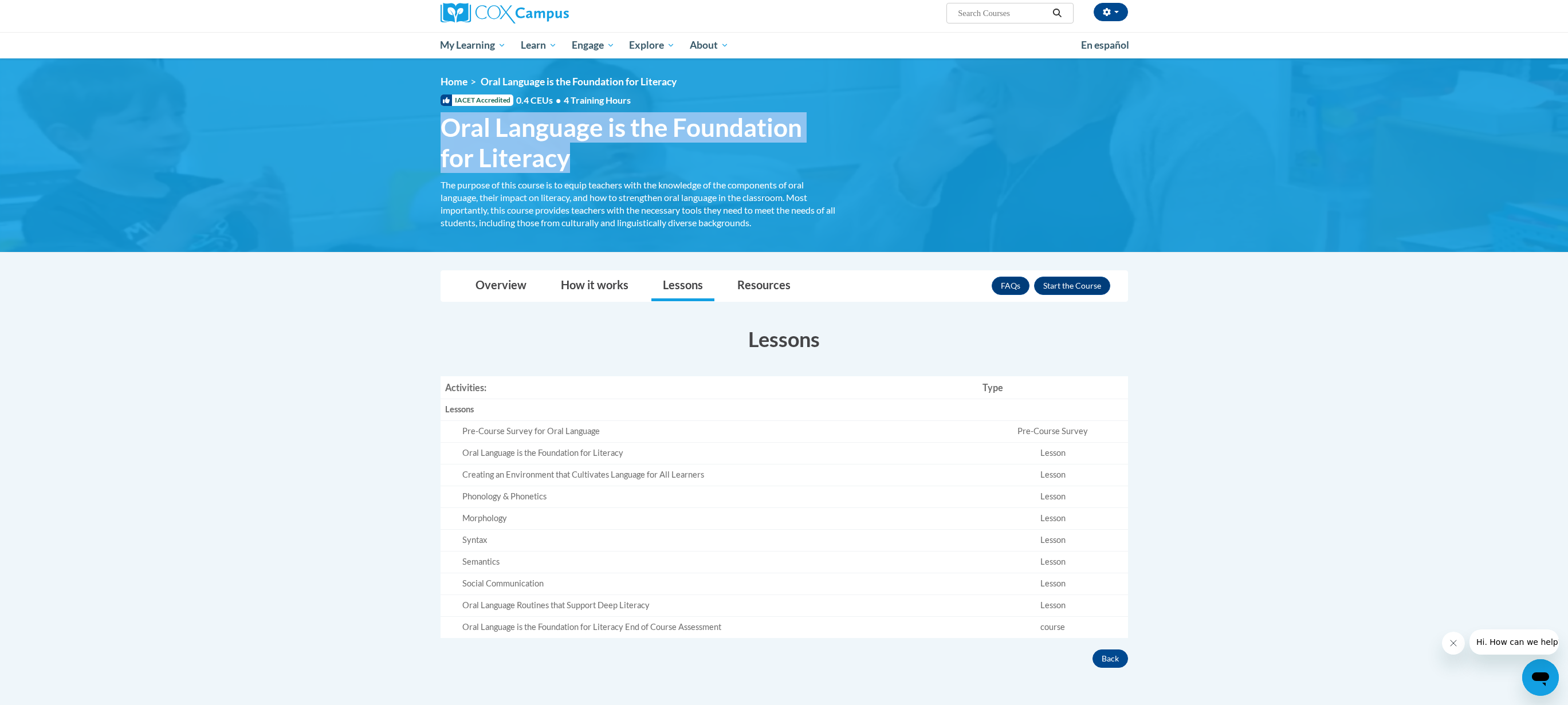
scroll to position [115, 0]
